Goal: Check status: Check status

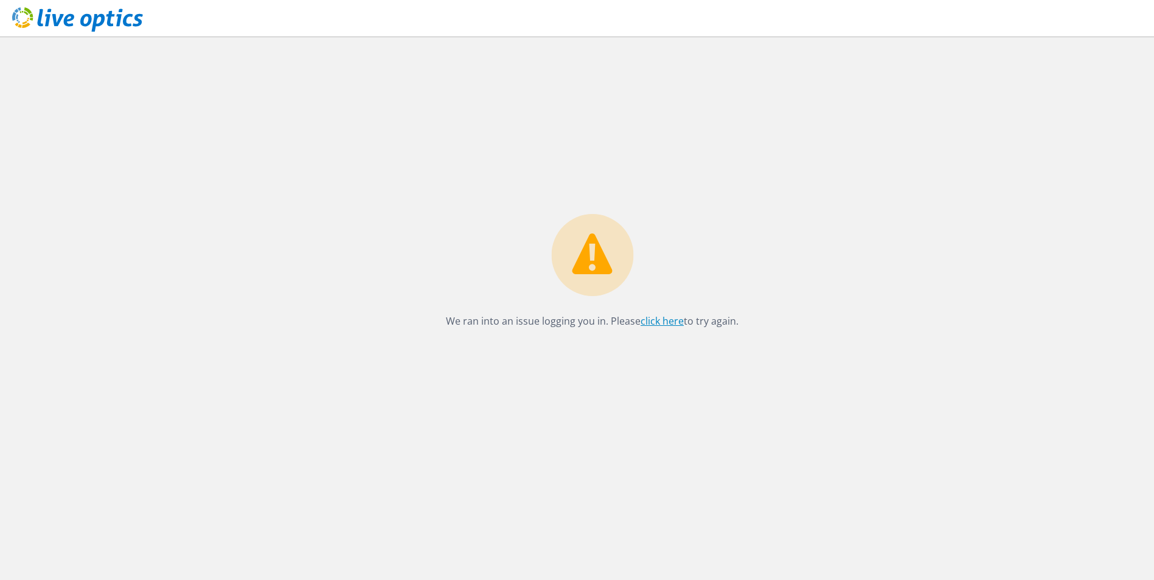
click at [666, 325] on link "click here" at bounding box center [662, 321] width 43 height 13
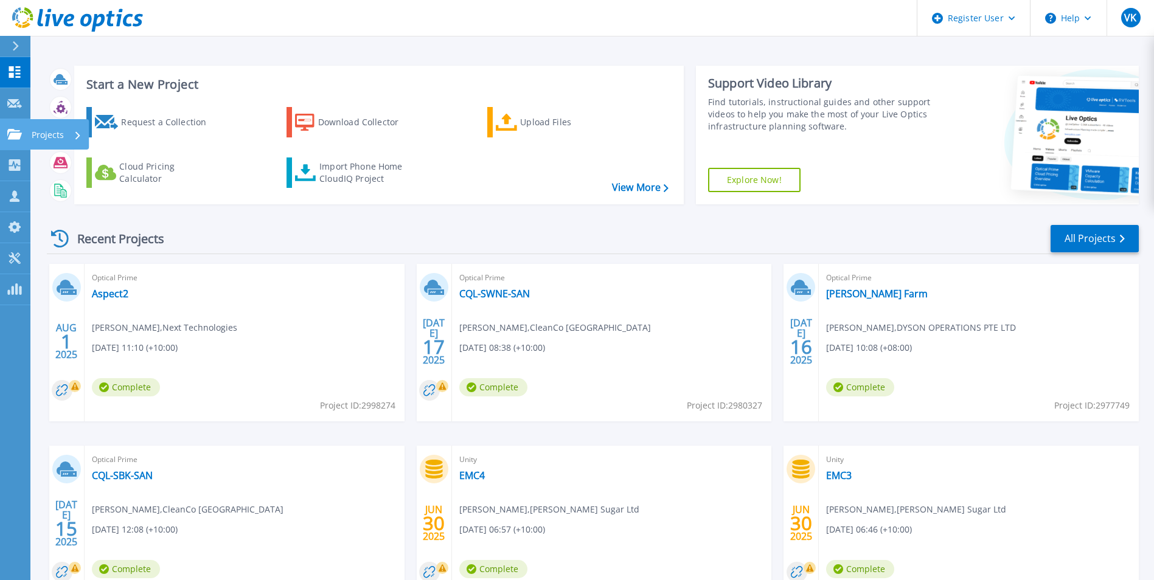
click at [14, 134] on icon at bounding box center [14, 134] width 15 height 10
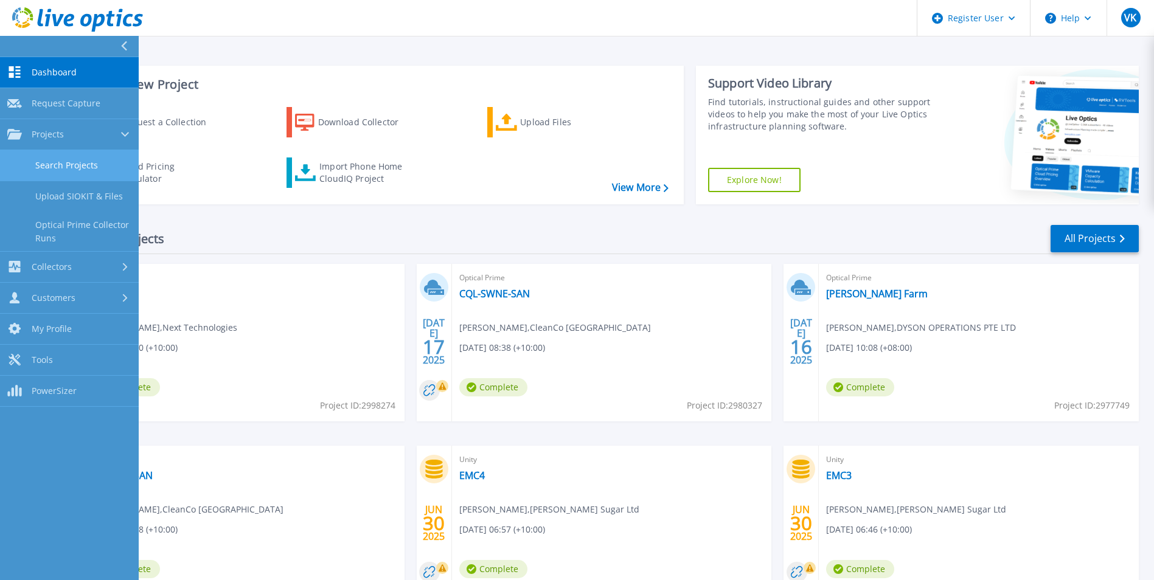
click at [99, 167] on link "Search Projects" at bounding box center [69, 165] width 139 height 31
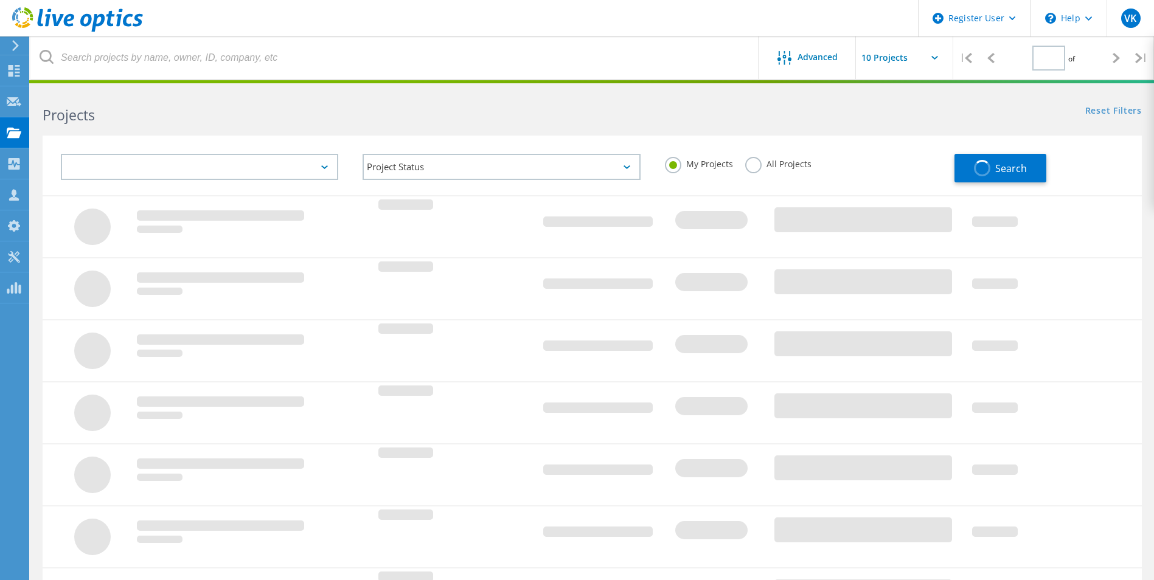
type input "1"
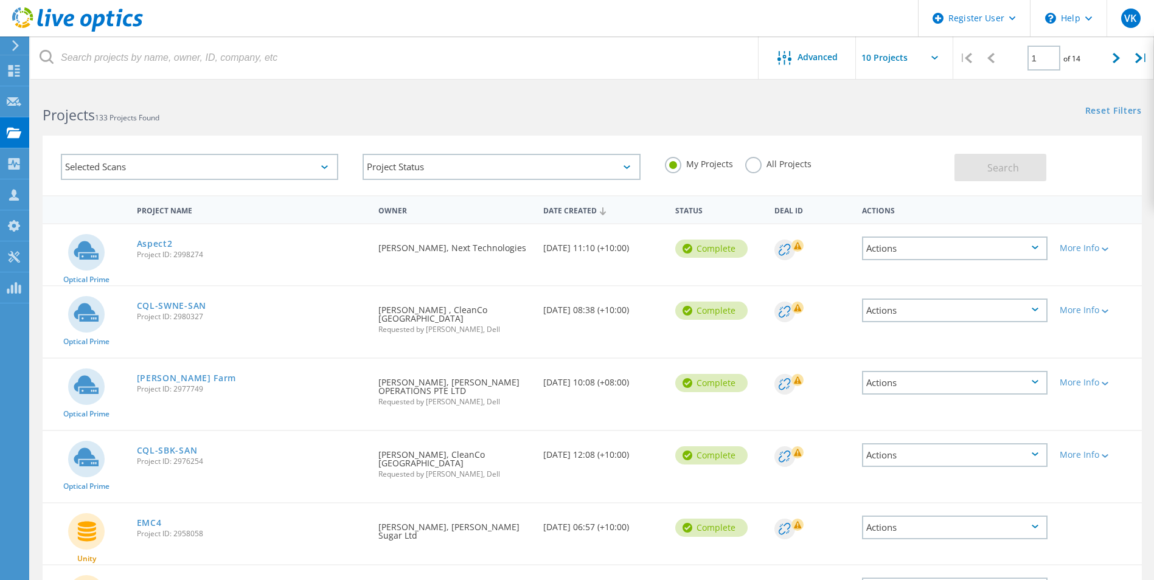
drag, startPoint x: 152, startPoint y: 244, endPoint x: 285, endPoint y: 264, distance: 135.4
click at [152, 244] on link "Aspect2" at bounding box center [155, 244] width 36 height 9
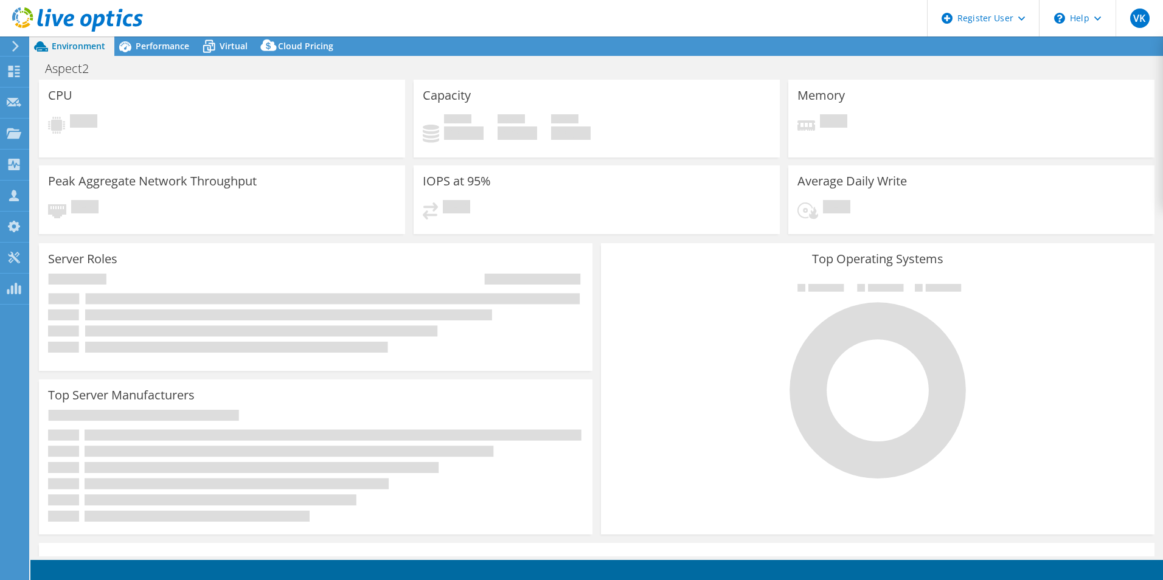
select select "[GEOGRAPHIC_DATA]"
select select "AUD"
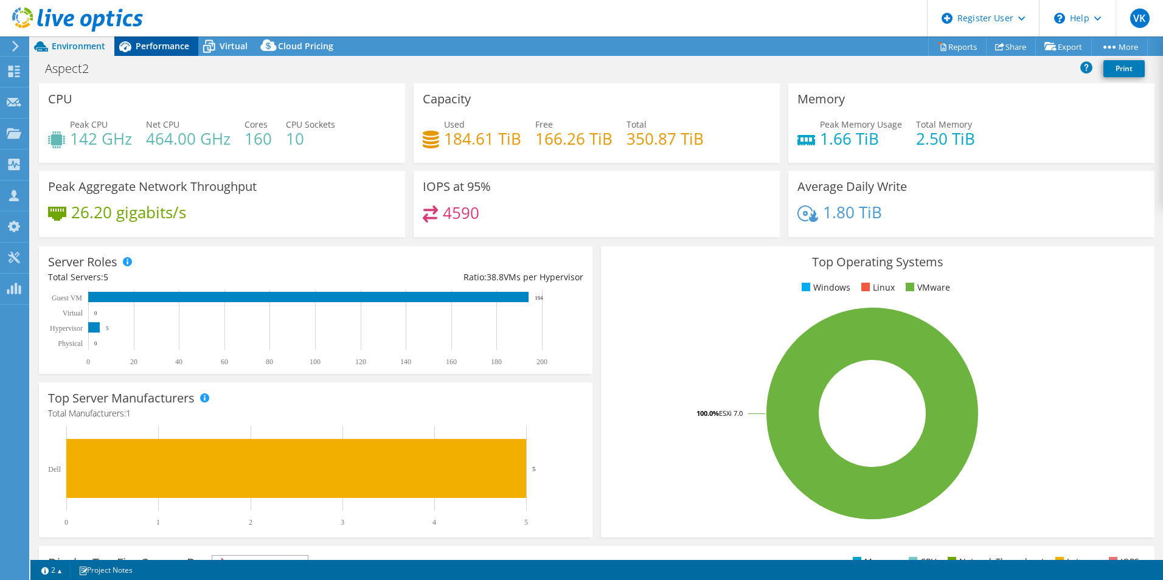
click at [158, 40] on div "Performance" at bounding box center [156, 46] width 84 height 19
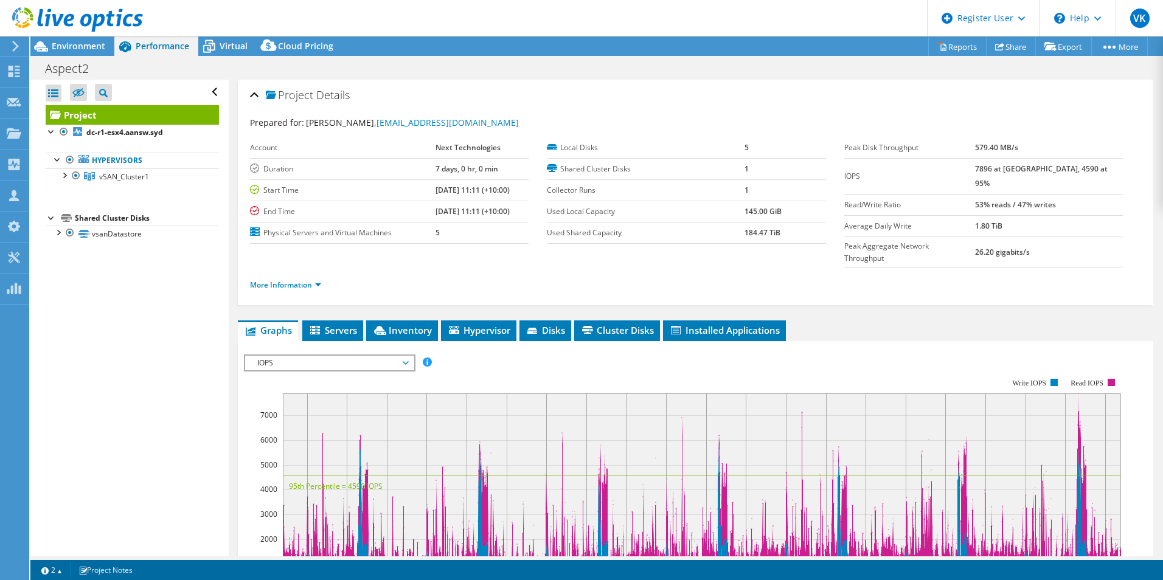
drag, startPoint x: 91, startPoint y: 43, endPoint x: 637, endPoint y: 103, distance: 549.1
click at [91, 43] on span "Environment" at bounding box center [79, 46] width 54 height 12
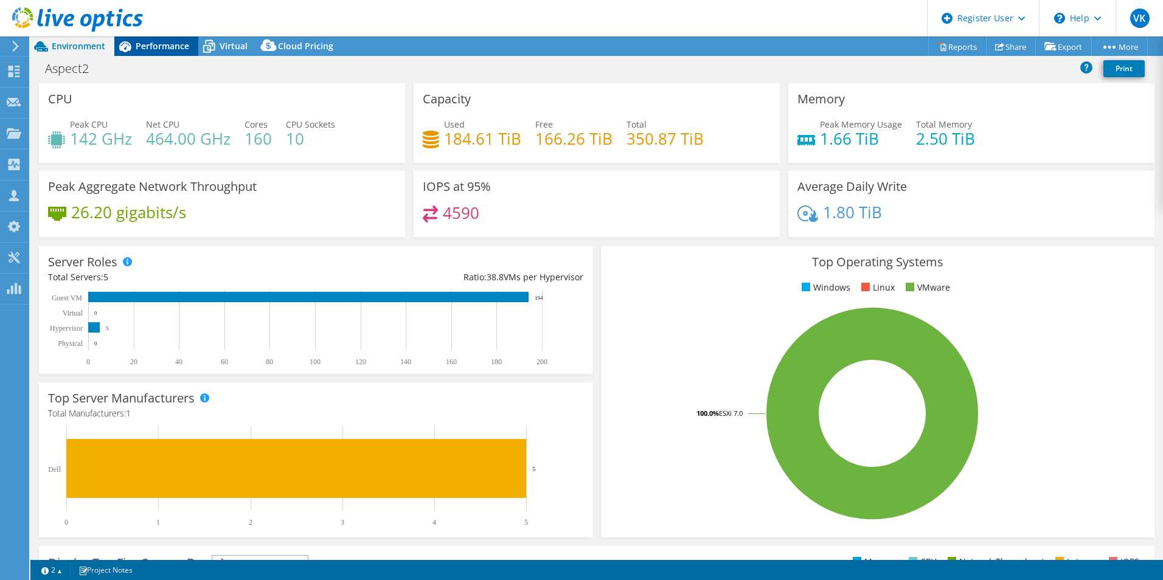
click at [181, 53] on div "Performance" at bounding box center [156, 46] width 84 height 19
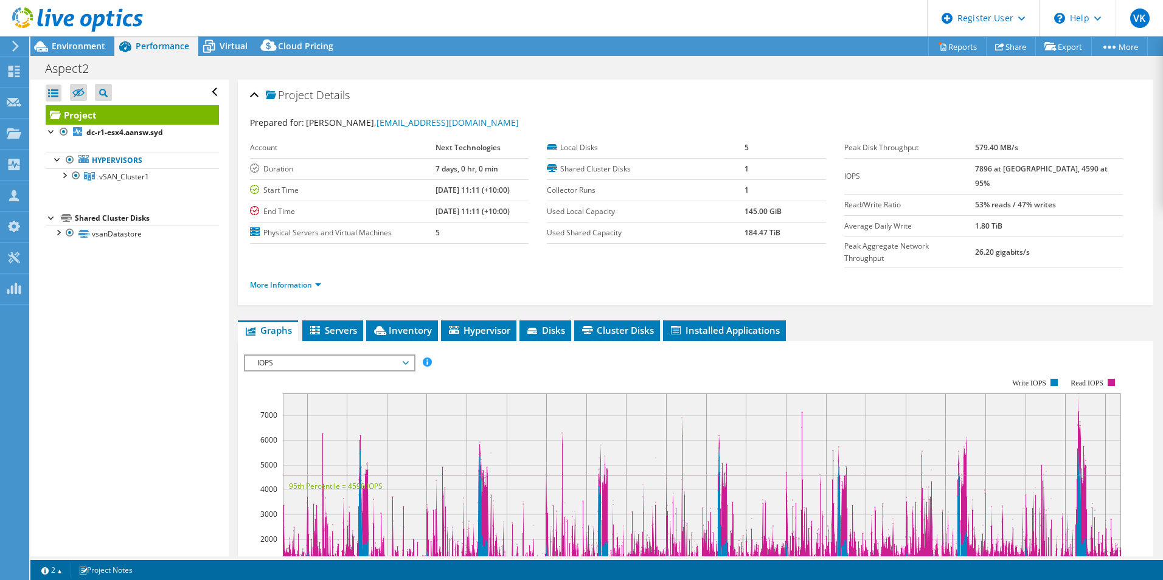
click at [885, 276] on ul "More Information" at bounding box center [695, 284] width 891 height 16
drag, startPoint x: 295, startPoint y: 265, endPoint x: 588, endPoint y: 267, distance: 293.9
click at [295, 280] on link "More Information" at bounding box center [285, 285] width 71 height 10
click at [935, 283] on div "Project Details Prepared for: [PERSON_NAME], [EMAIL_ADDRESS][DOMAIN_NAME] Accou…" at bounding box center [696, 467] width 934 height 775
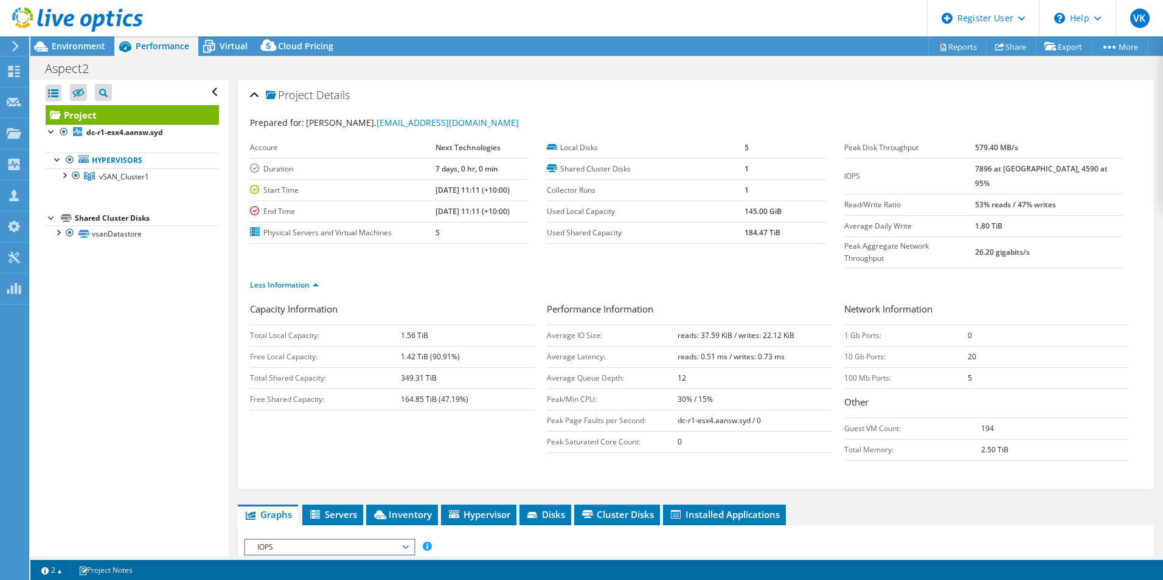
drag, startPoint x: 89, startPoint y: 48, endPoint x: 536, endPoint y: 186, distance: 467.3
click at [89, 48] on span "Environment" at bounding box center [79, 46] width 54 height 12
